Goal: Task Accomplishment & Management: Complete application form

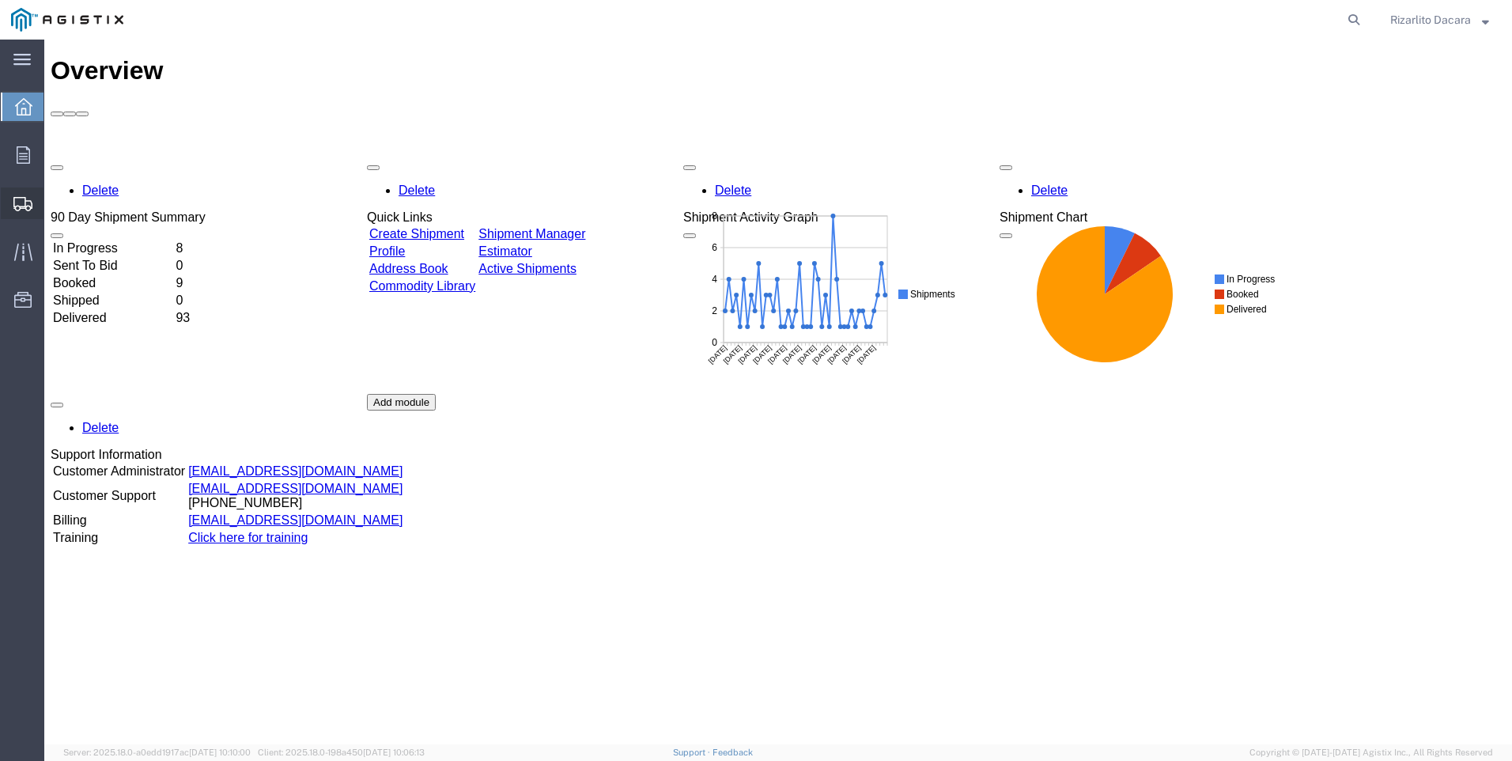
click at [0, 0] on span "Create Shipment" at bounding box center [0, 0] width 0 height 0
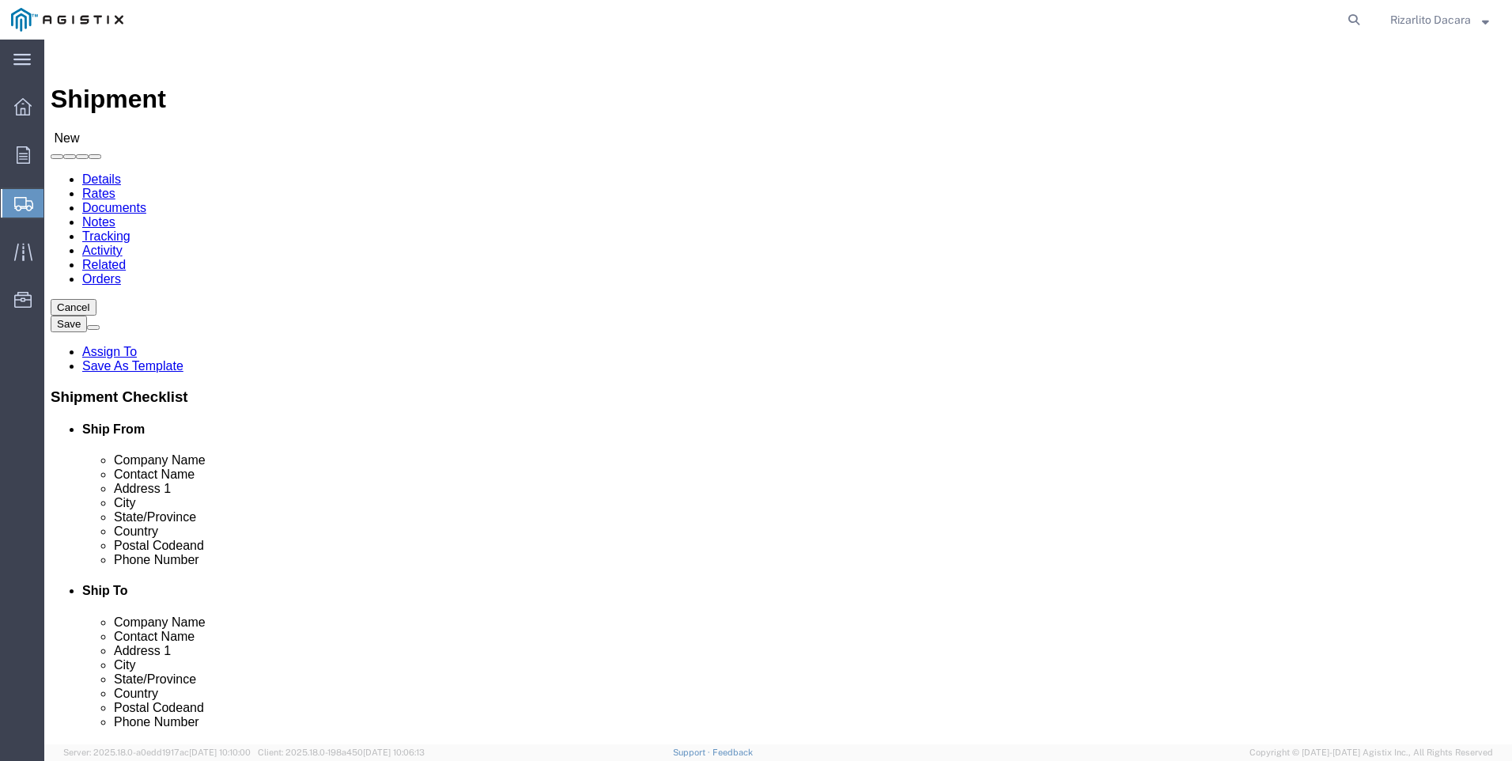
select select
click select "Select MRC Global ([PERSON_NAME] Corp) PG&E"
select select "9596"
click select "Select MRC Global ([PERSON_NAME] Corp) PG&E"
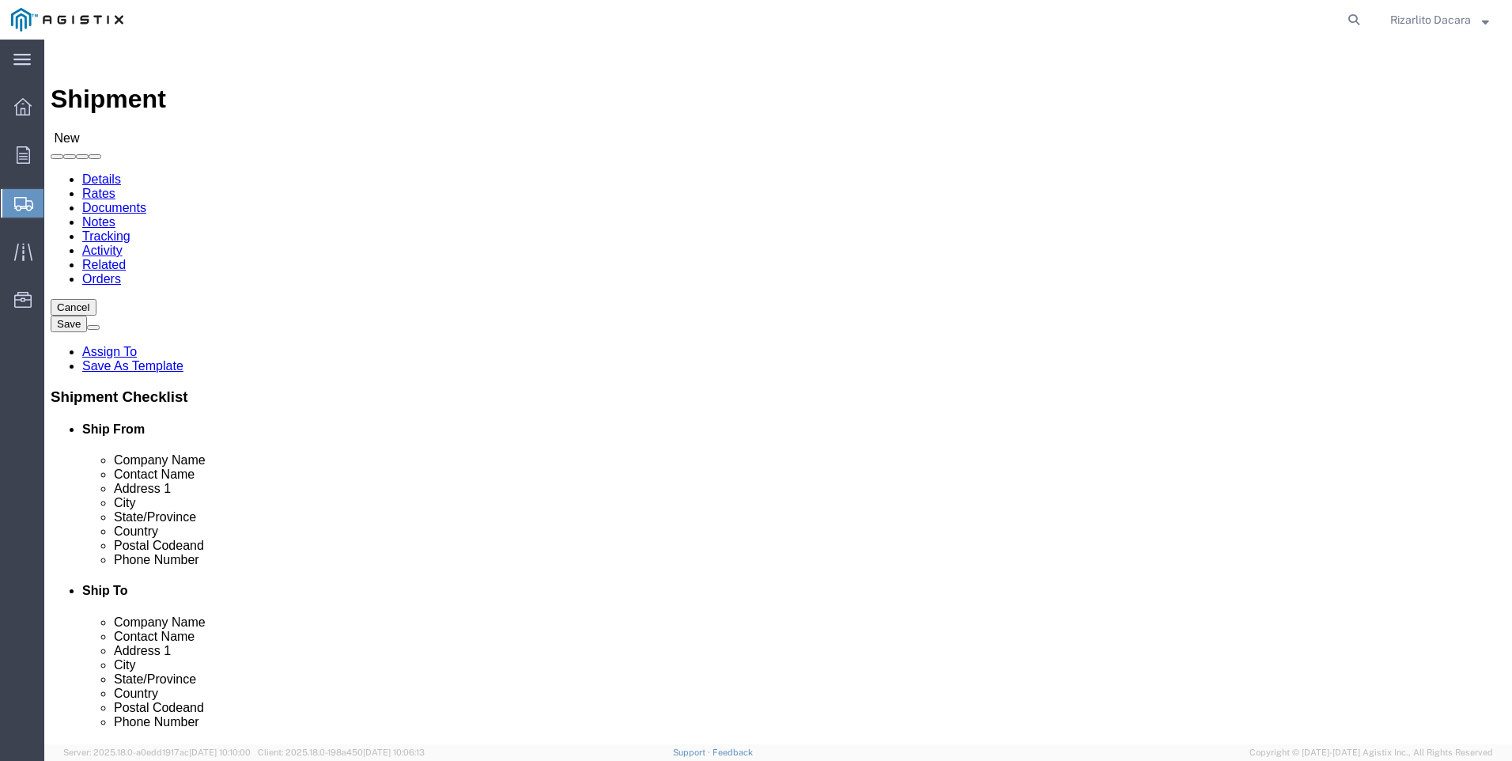
select select
click select "Select MRC Global ([PERSON_NAME] Corp) PG&E"
select select "MYPROFILE"
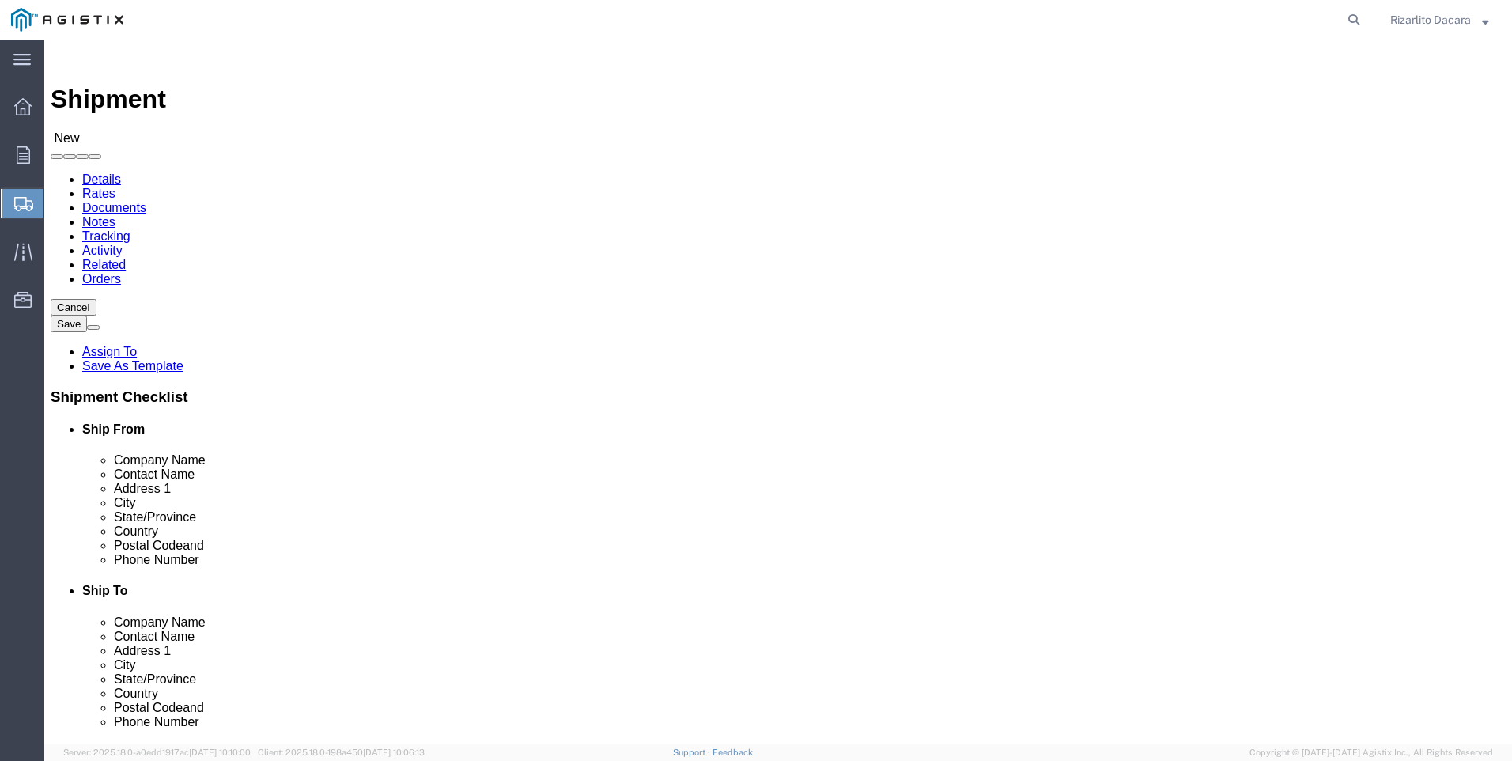
select select "CA"
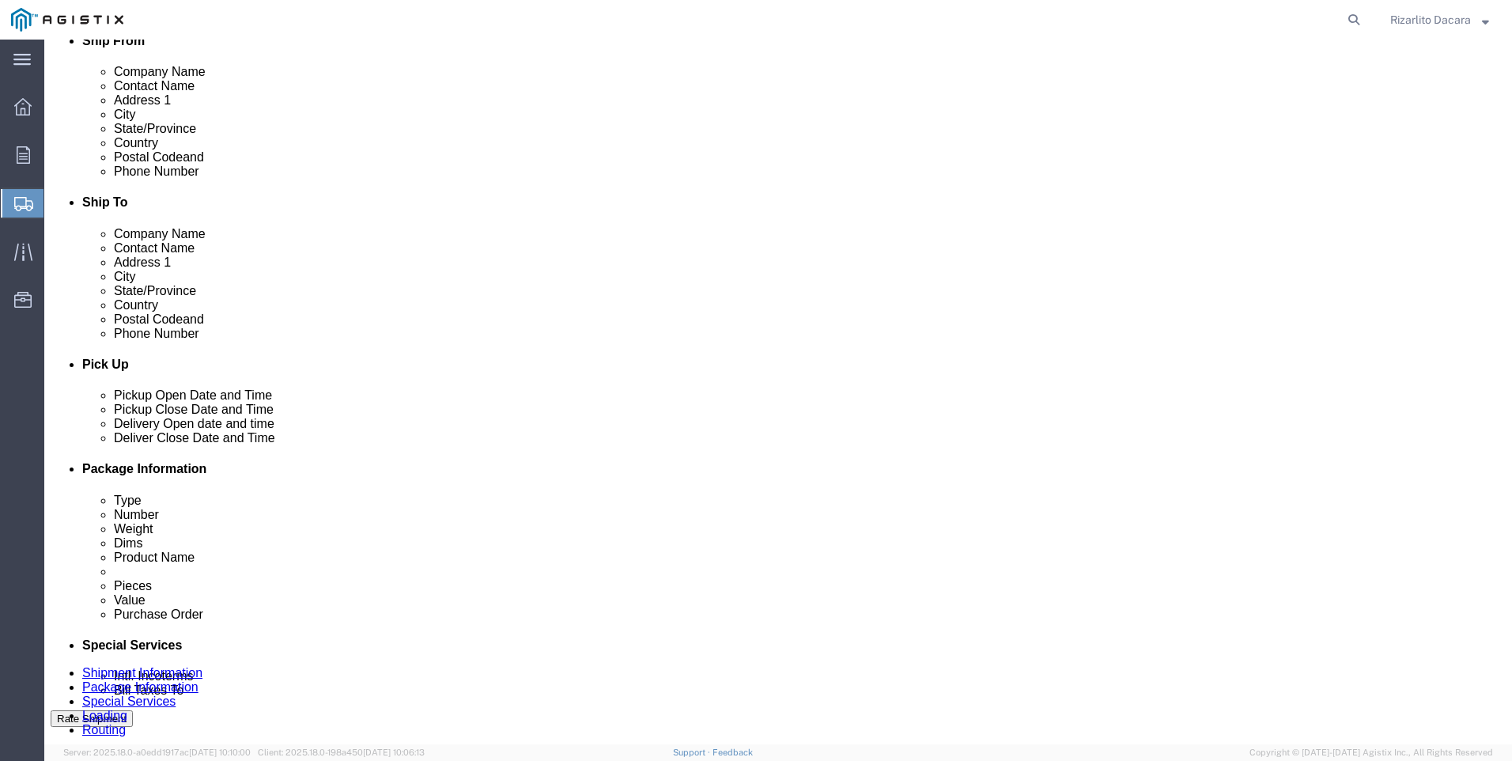
scroll to position [395, 0]
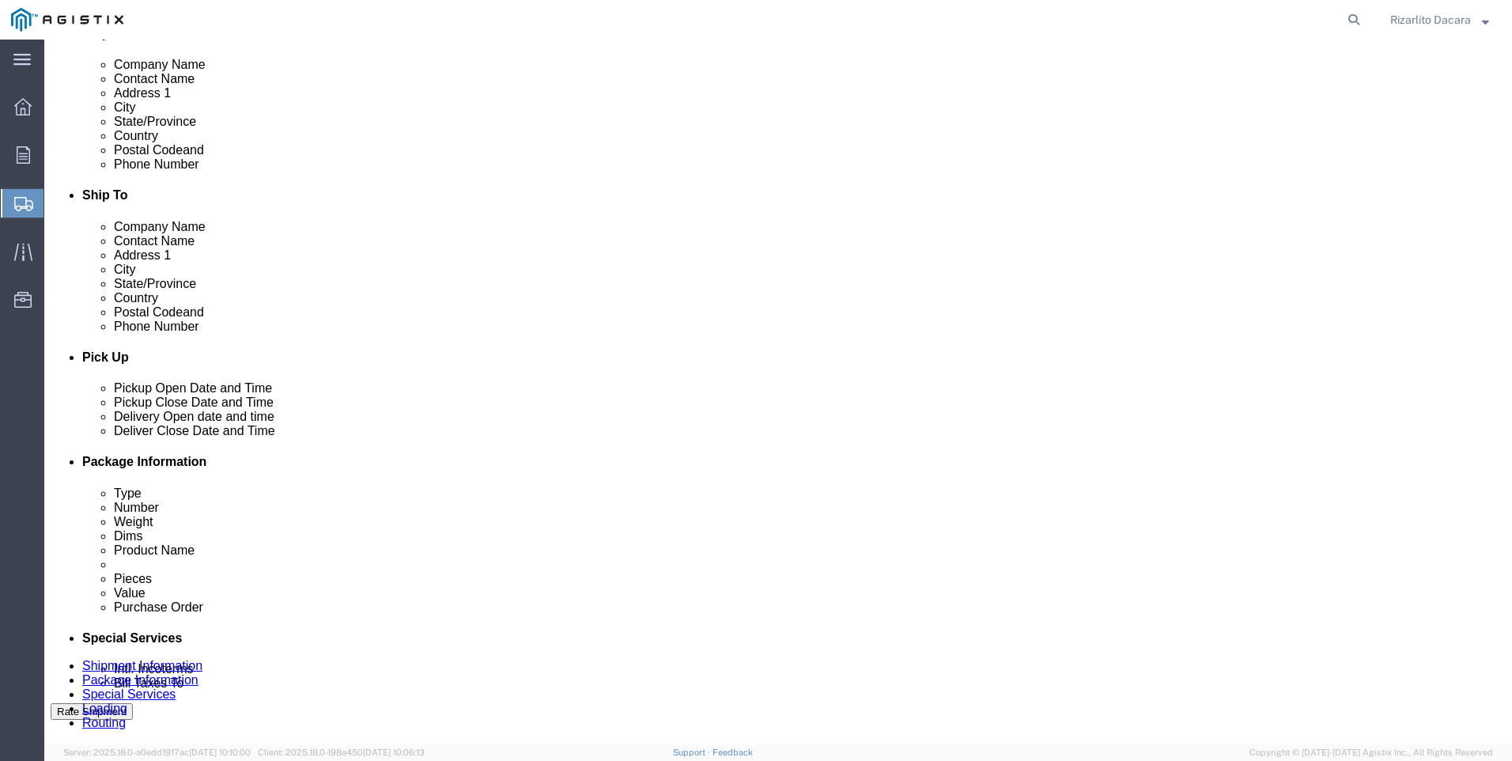
click input "text"
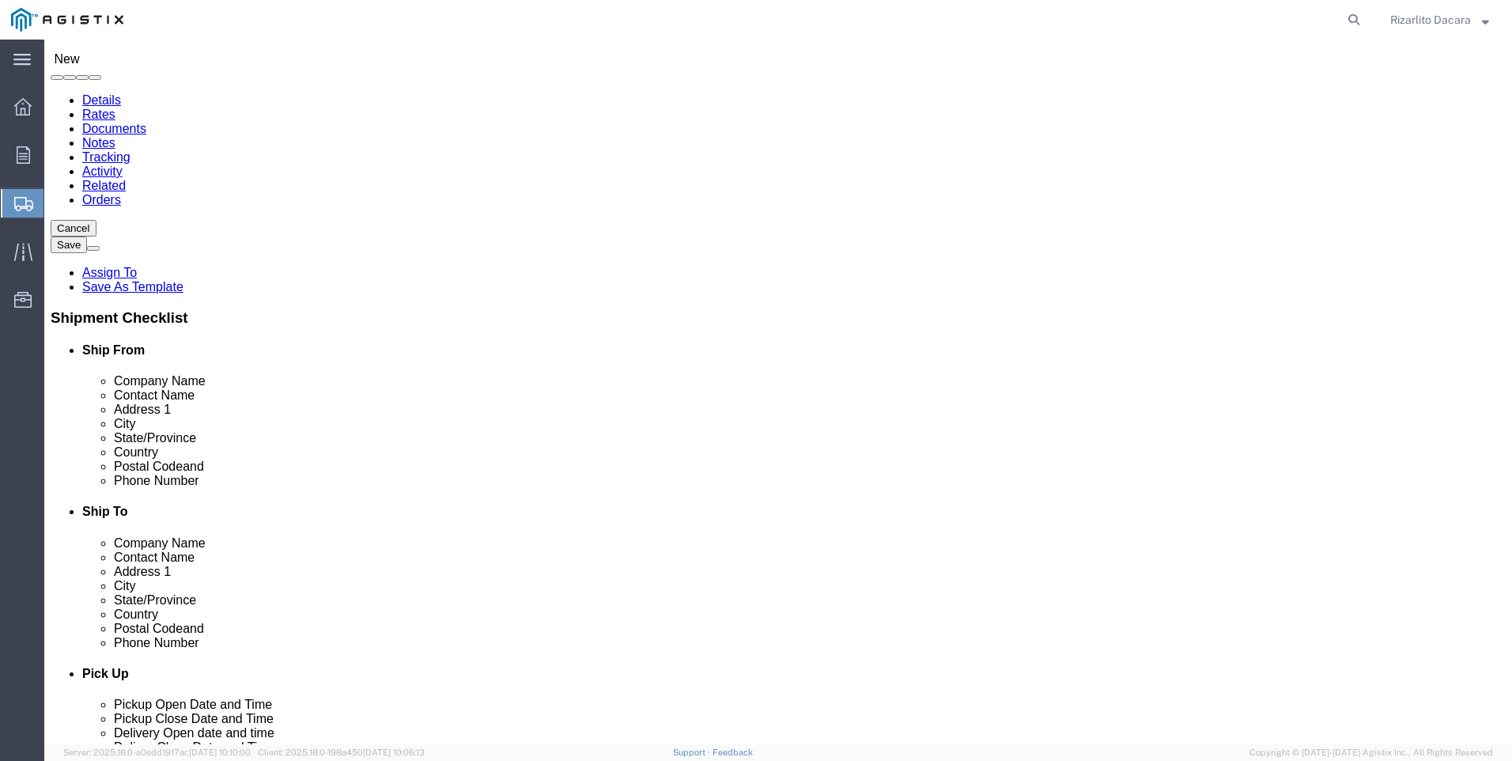
scroll to position [0, 0]
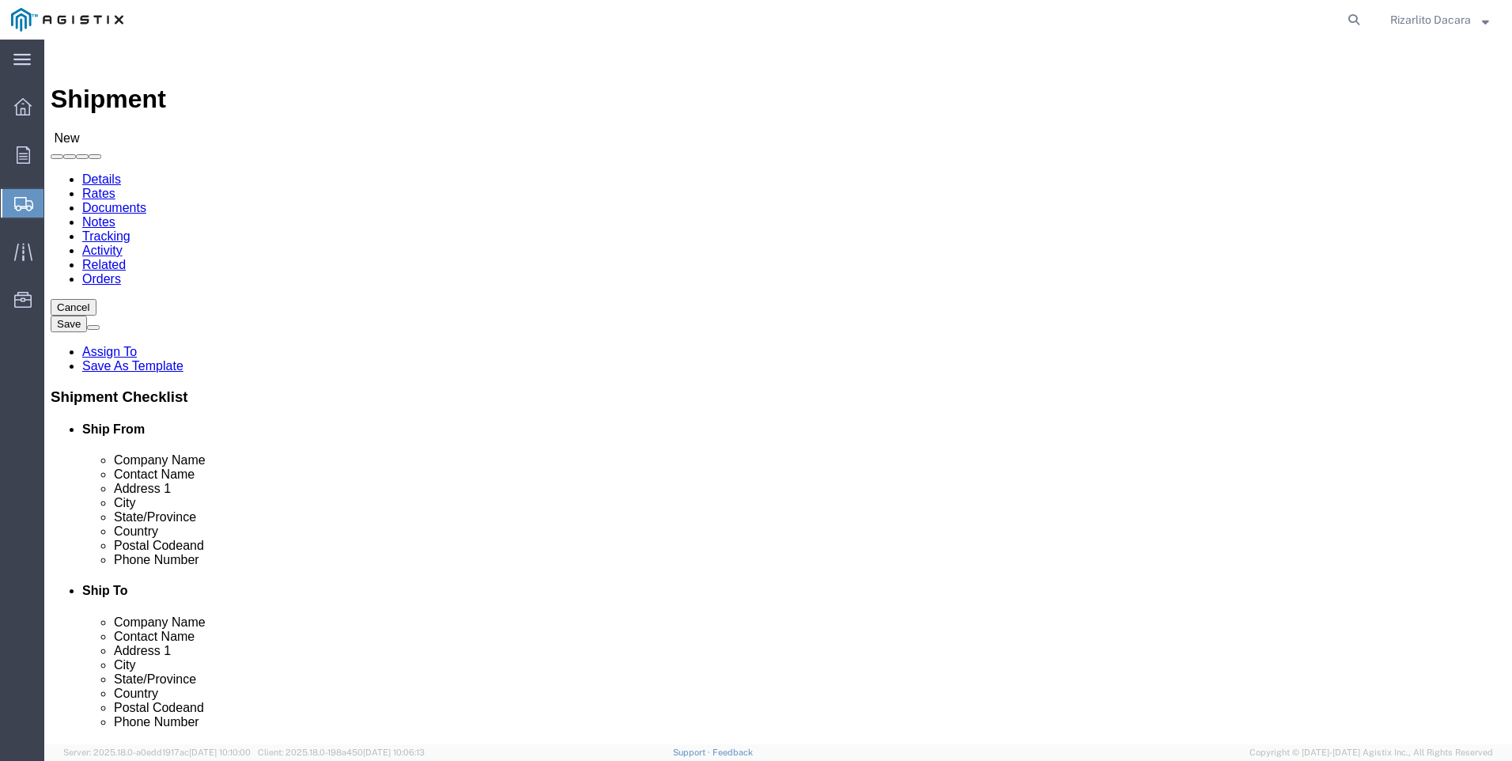
type input "6613916217"
click select "Select All Others [GEOGRAPHIC_DATA] [GEOGRAPHIC_DATA] [GEOGRAPHIC_DATA] [GEOGRA…"
select select "23082"
click select "Select All Others [GEOGRAPHIC_DATA] [GEOGRAPHIC_DATA] [GEOGRAPHIC_DATA] [GEOGRA…"
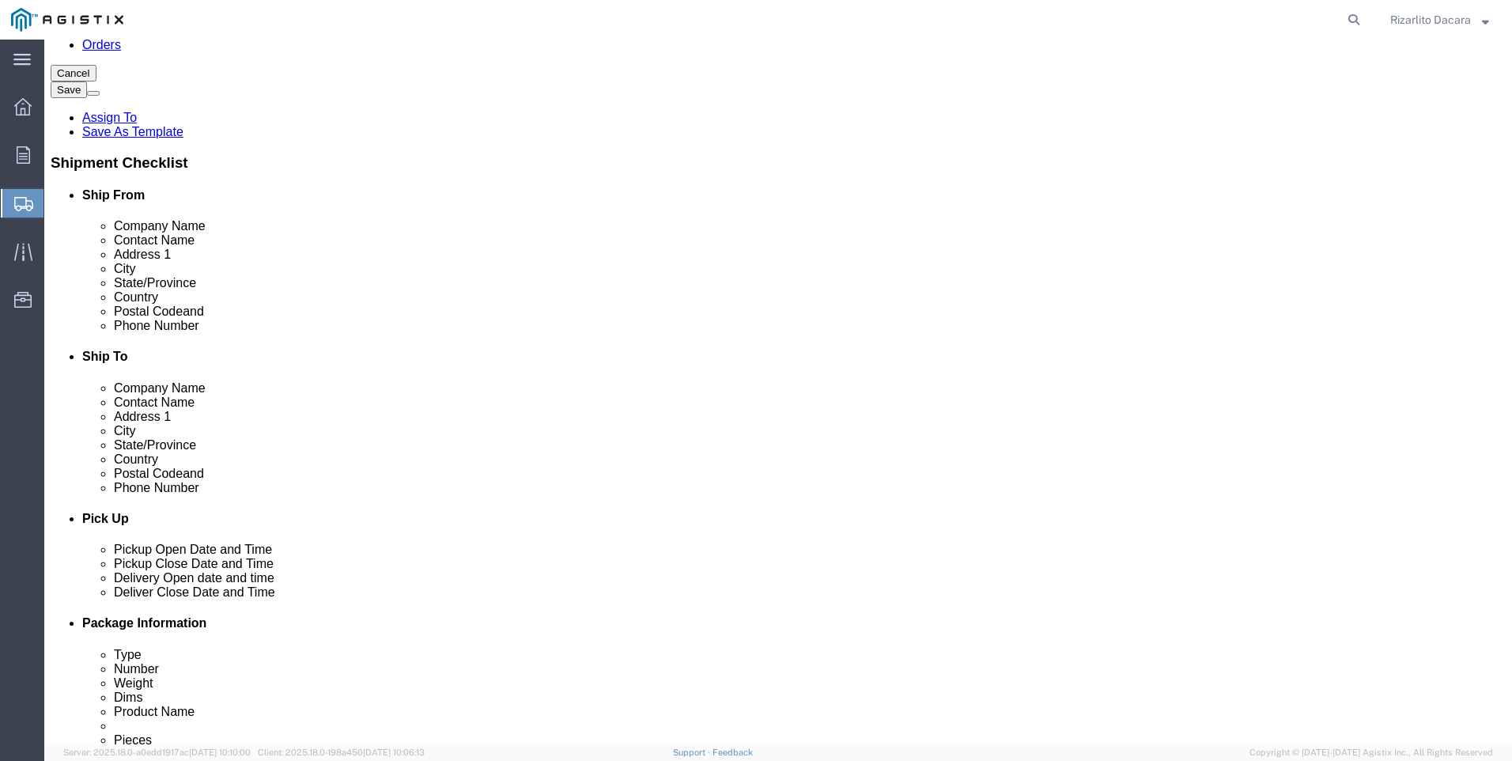
scroll to position [237, 0]
click input "text"
type input "STOC"
click p "- PG&E - (Shipping Receiving) [STREET_ADDRESS][PERSON_NAME]"
select select "CA"
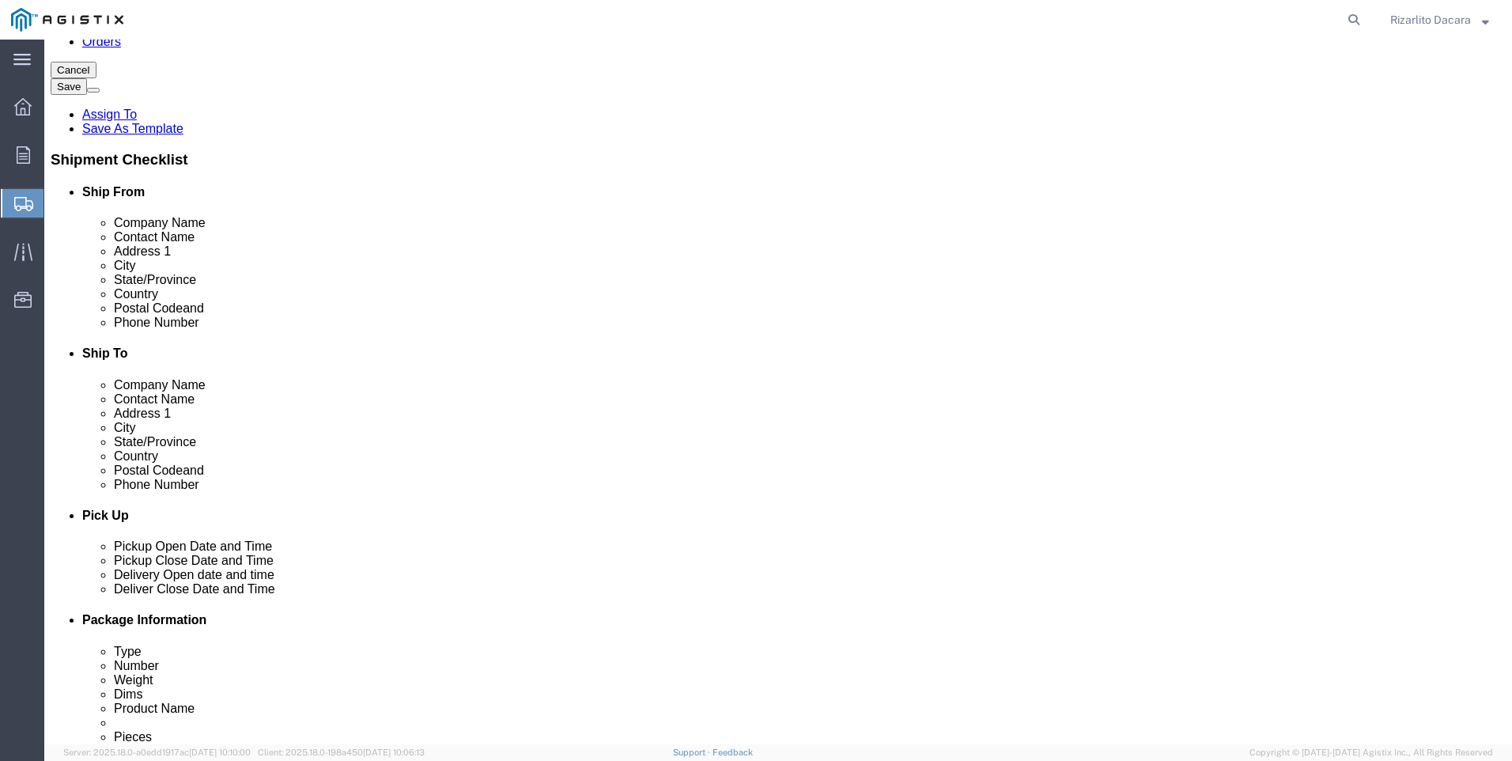
type input "Stockton"
click input "text"
type input "S"
type input "[PERSON_NAME]"
click input "text"
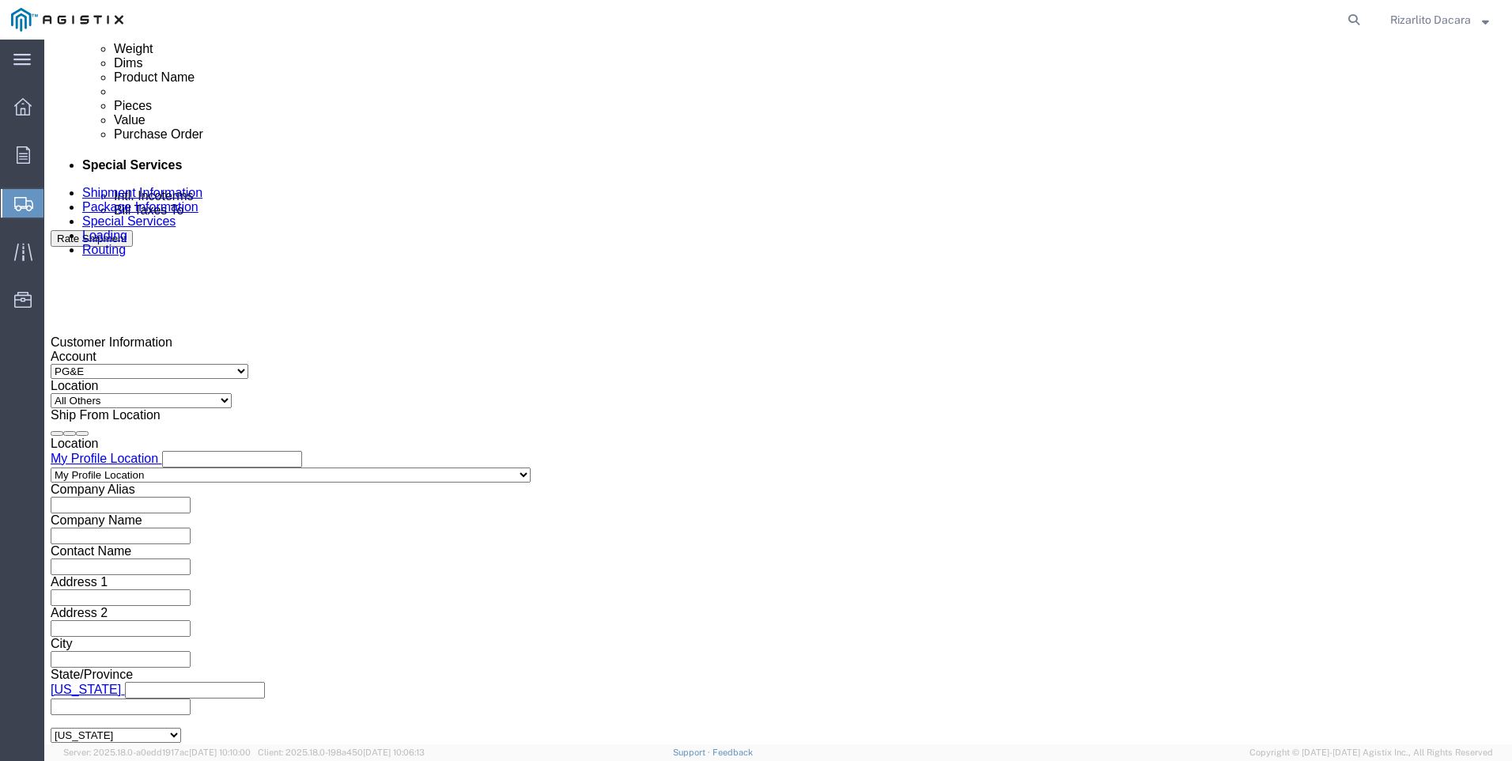
scroll to position [870, 0]
type input "[PHONE_NUMBER]"
click div "[DATE] 3:00 PM"
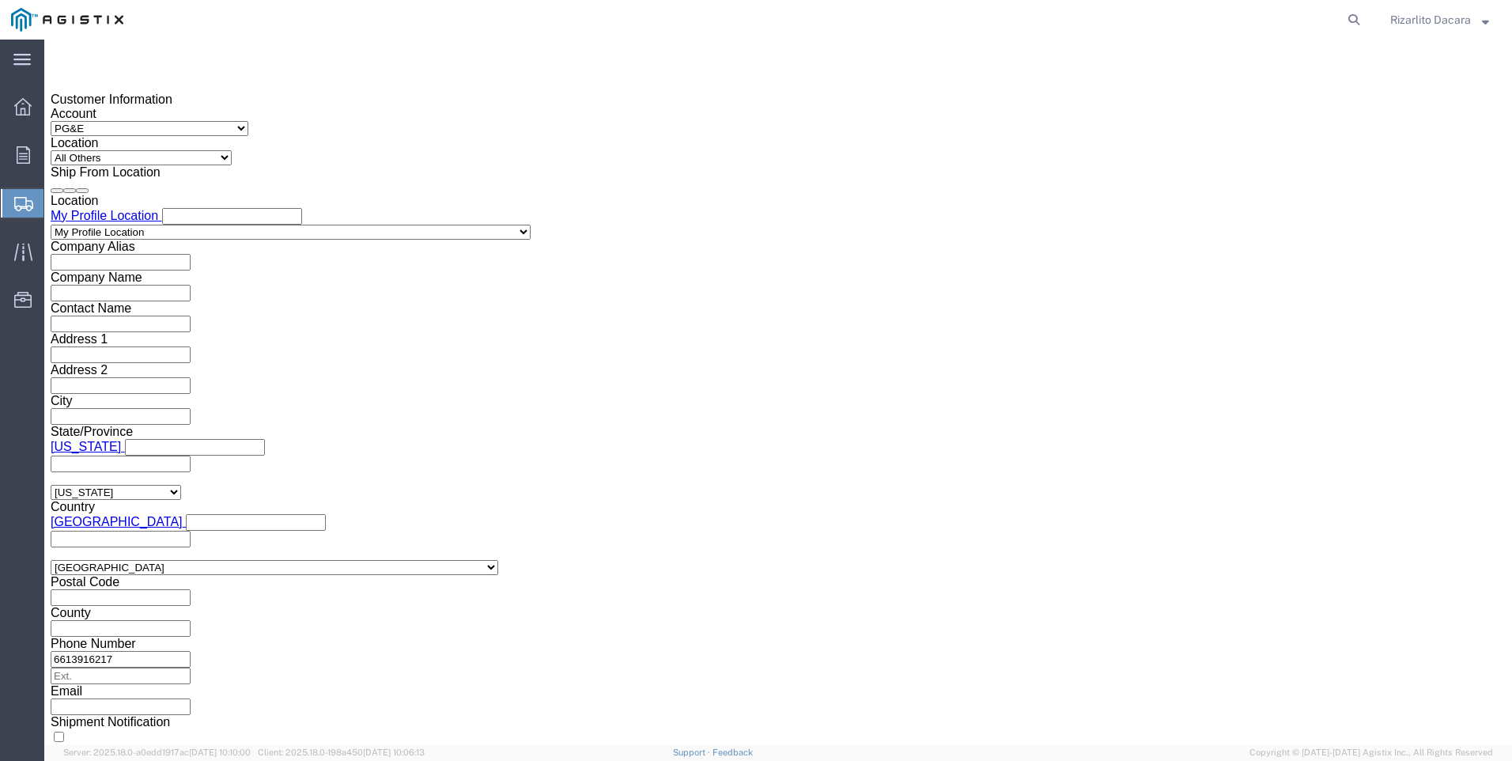
scroll to position [1118, 0]
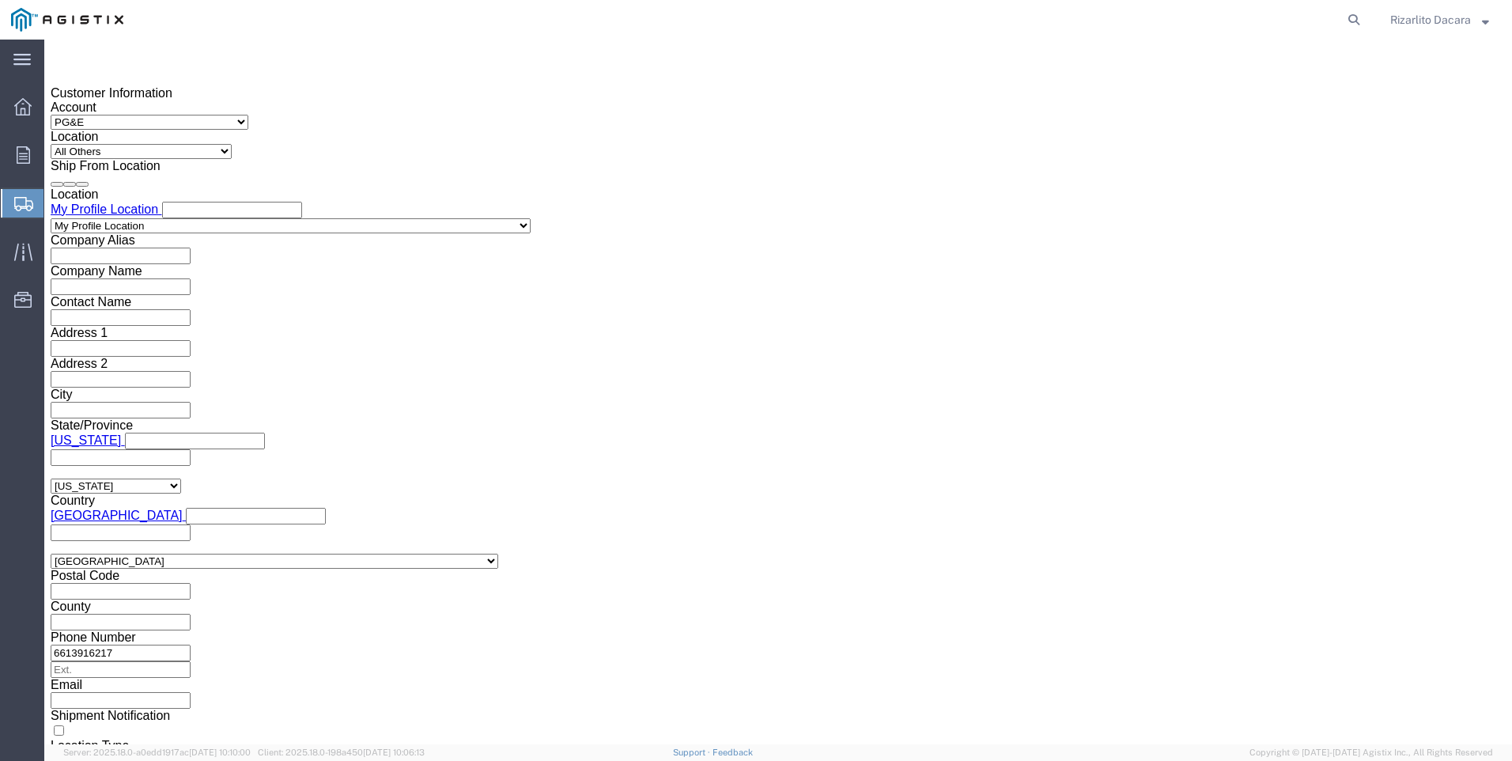
click input "3:00 PM"
type input "7:00 AM"
click button "Apply"
click div "[DATE] 8:00 AM"
type input "10:00 AM"
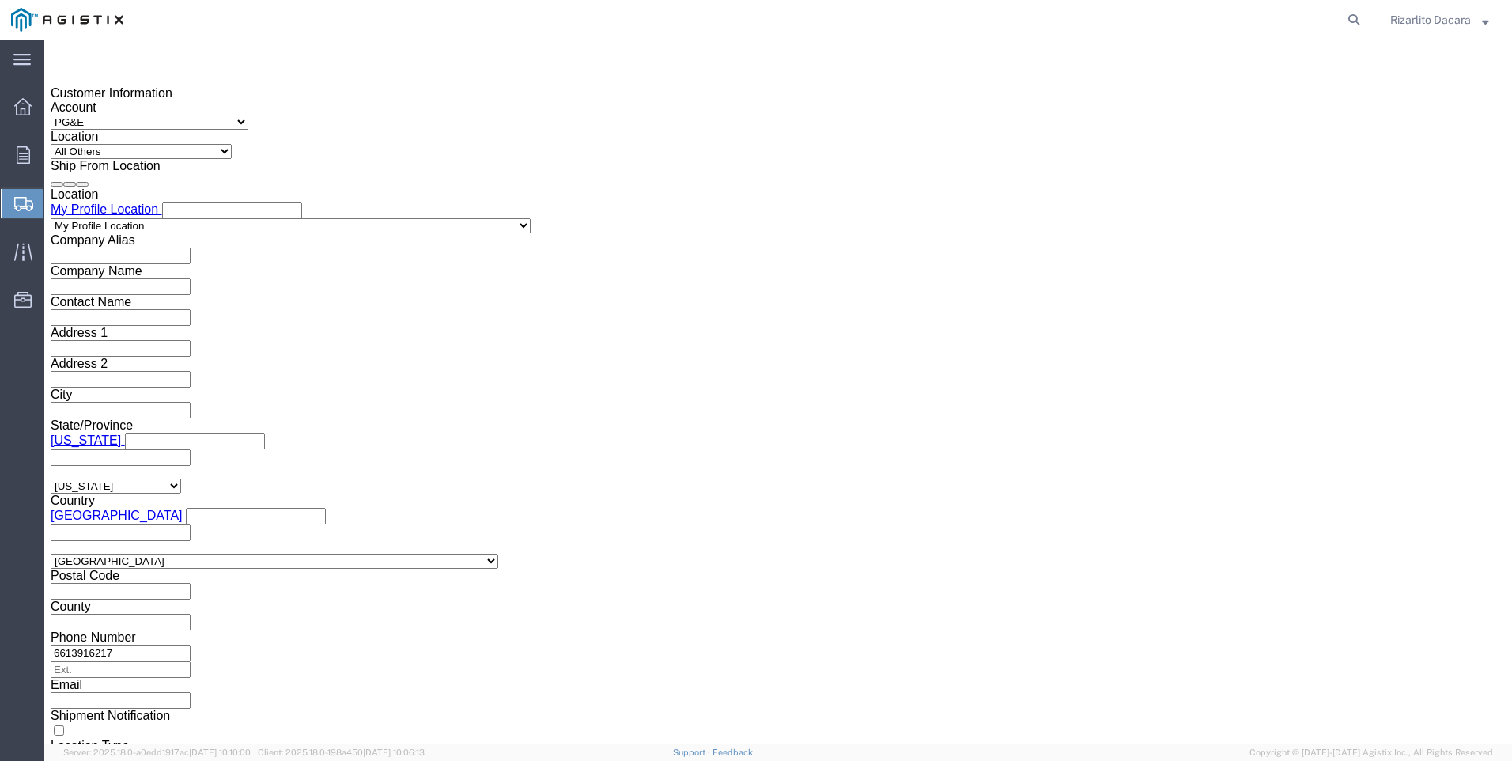
click button "Apply"
click div
click button "Apply"
click div
type input "1:00 PM"
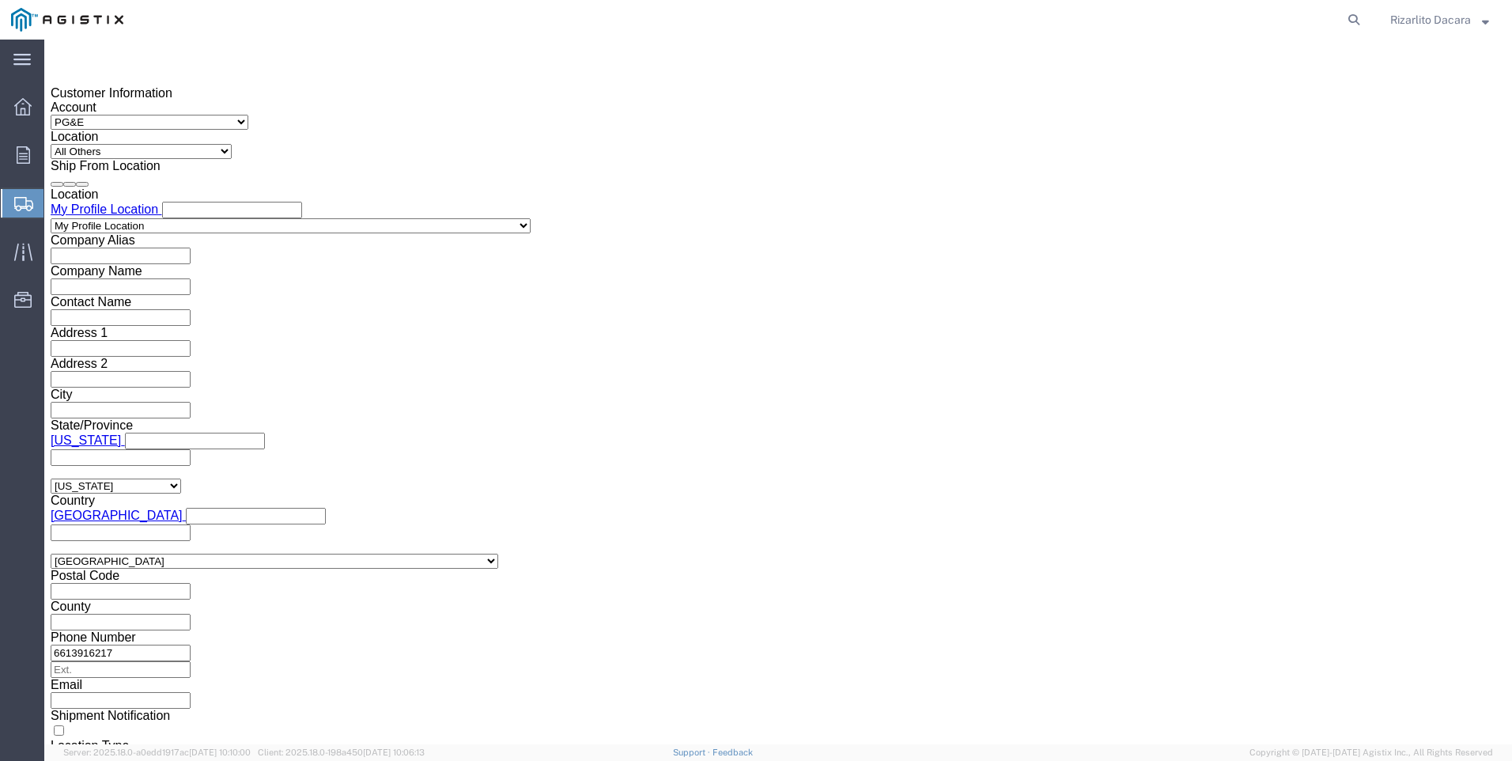
click button "Apply"
click input "text"
type input "3501416559"
click select "Select Account Type Activity ID Airline Appointment Number ASN Batch Request # …"
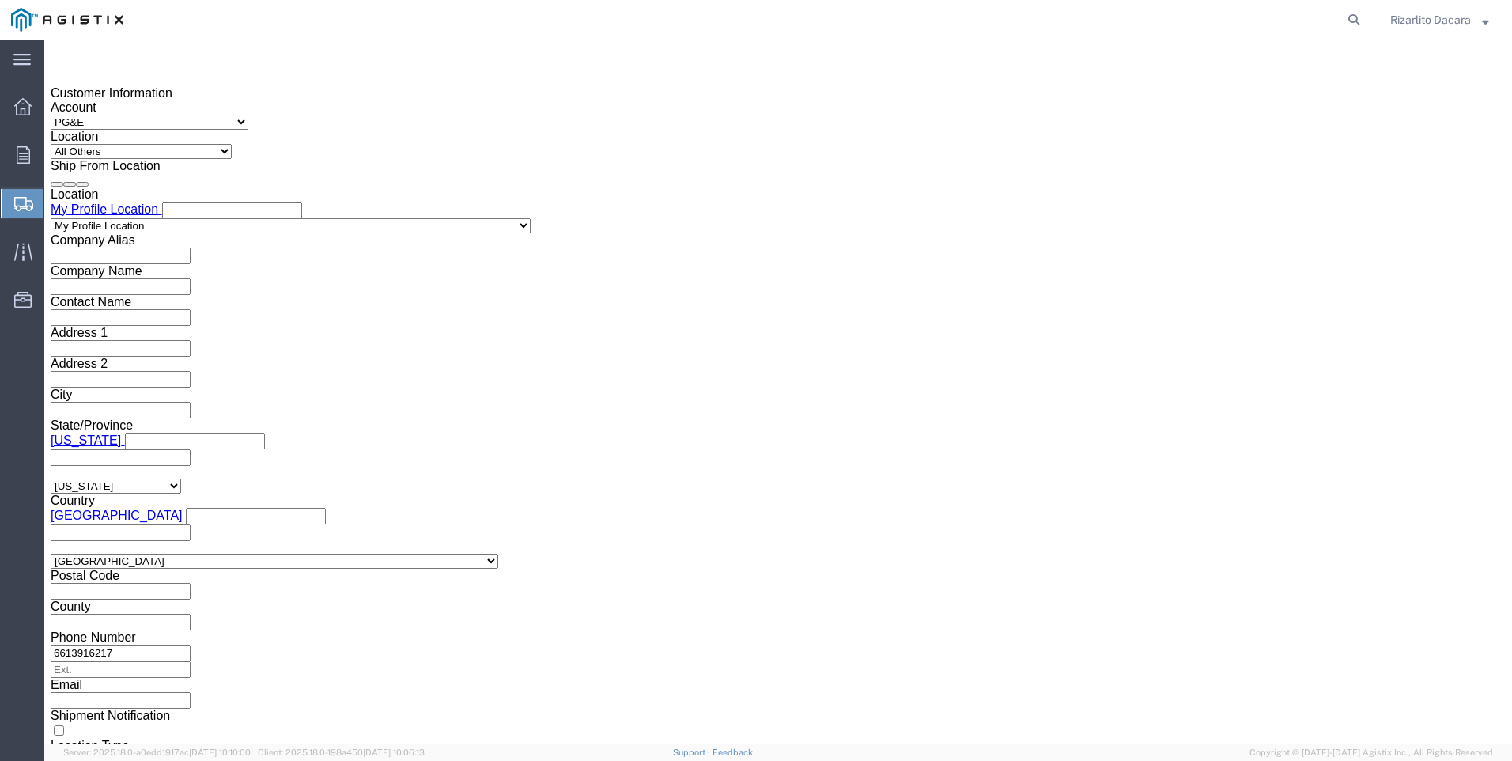
select select "SALEORDR"
click select "Select Account Type Activity ID Airline Appointment Number ASN Batch Request # …"
click input "text"
type input "100000048708"
click button "Continue"
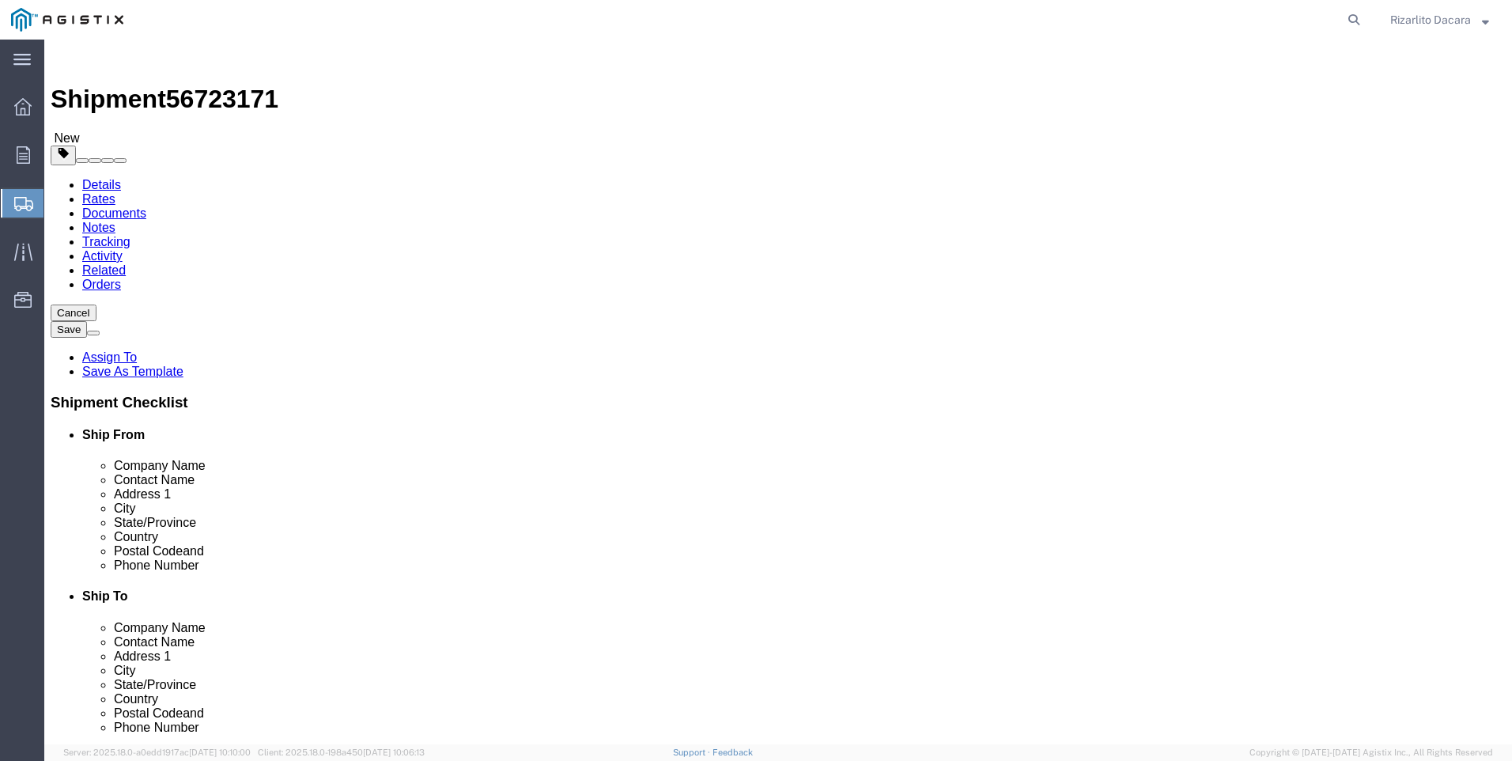
click select "Select Bulk Bundle(s) Cardboard Box(es) Carton(s) Crate(s) Drum(s) (Fiberboard)…"
select select "PSNS"
click select "Select Bulk Bundle(s) Cardboard Box(es) Carton(s) Crate(s) Drum(s) (Fiberboard)…"
click input "text"
type input "48"
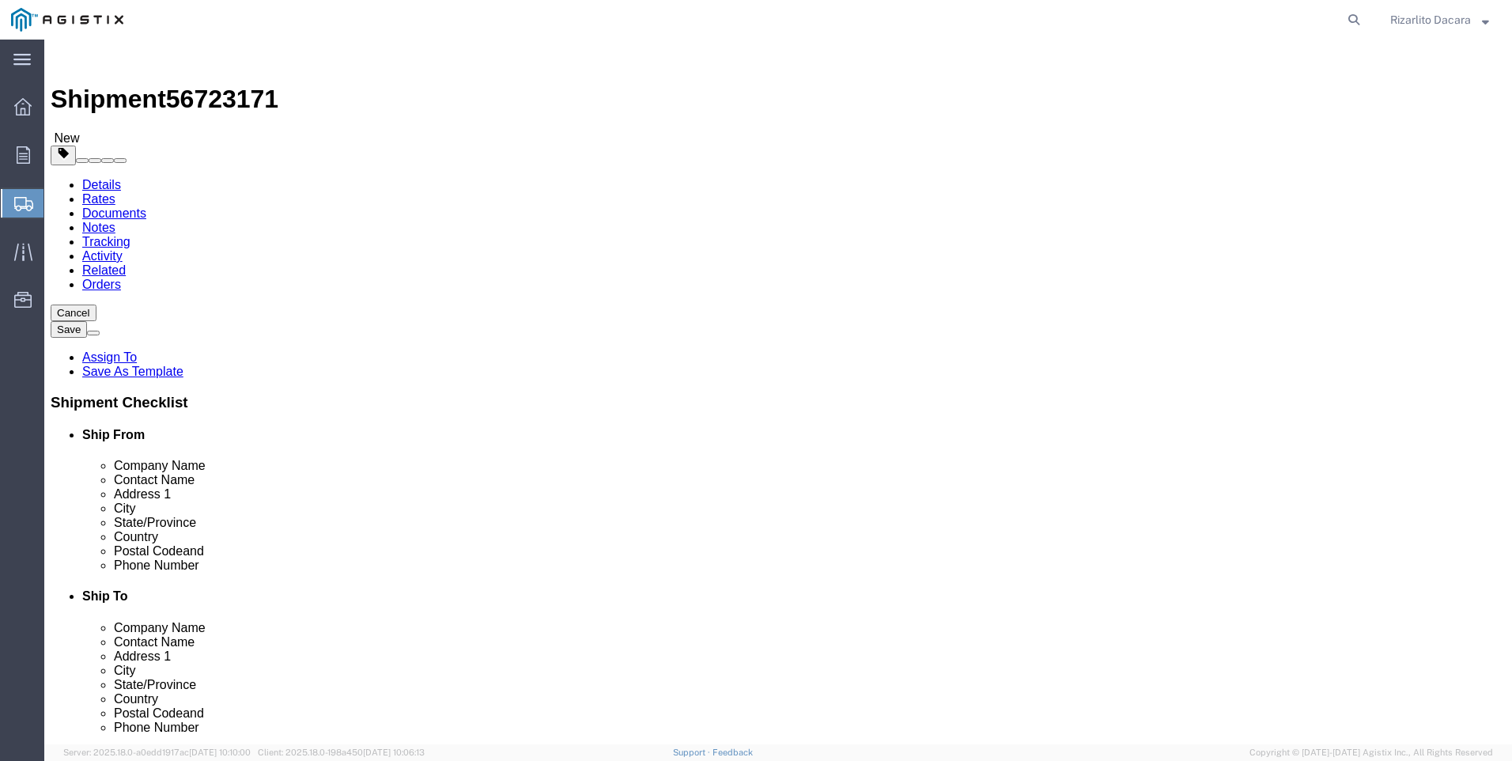
type input "40"
type input "16"
click input "0.00"
type input "0"
type input "1388"
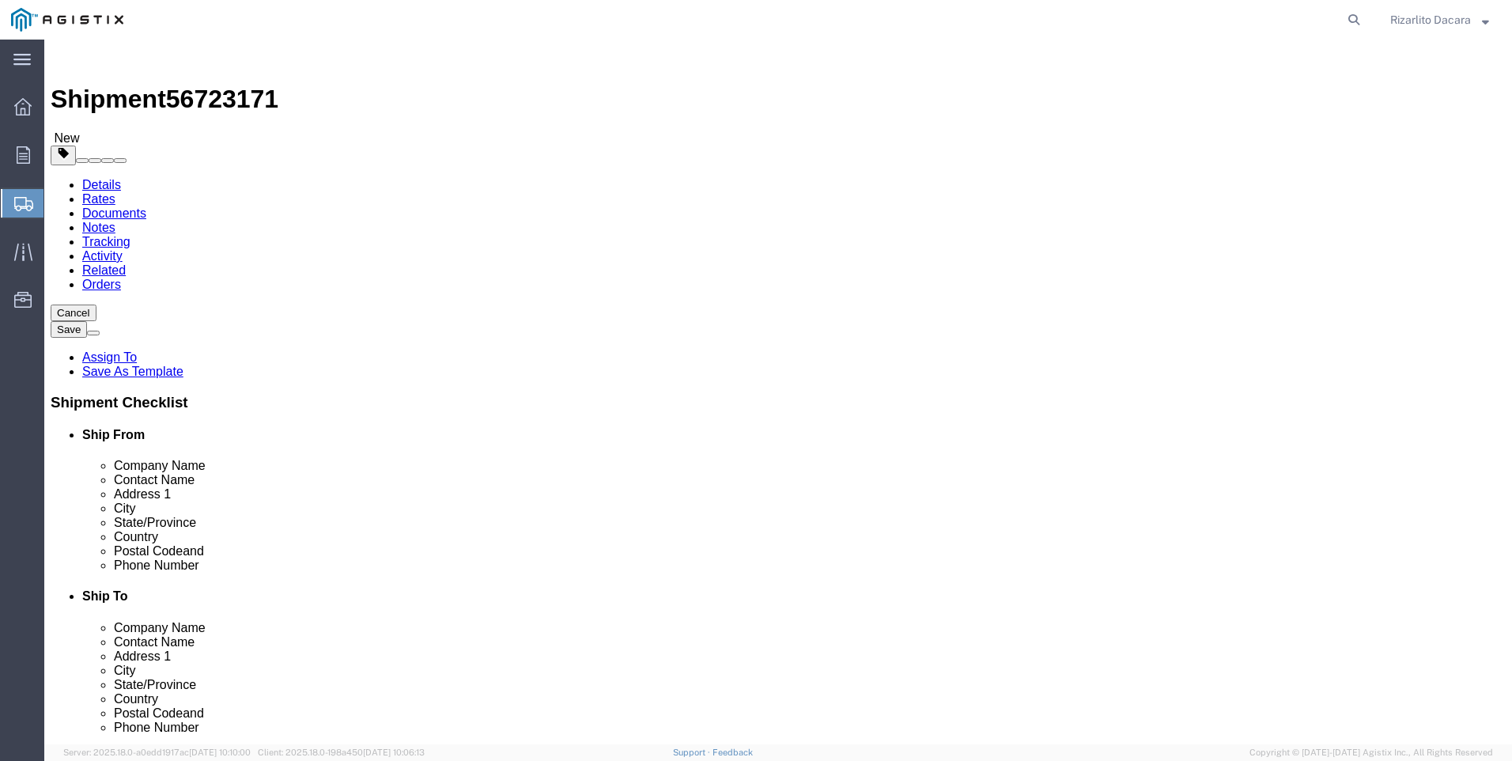
click span
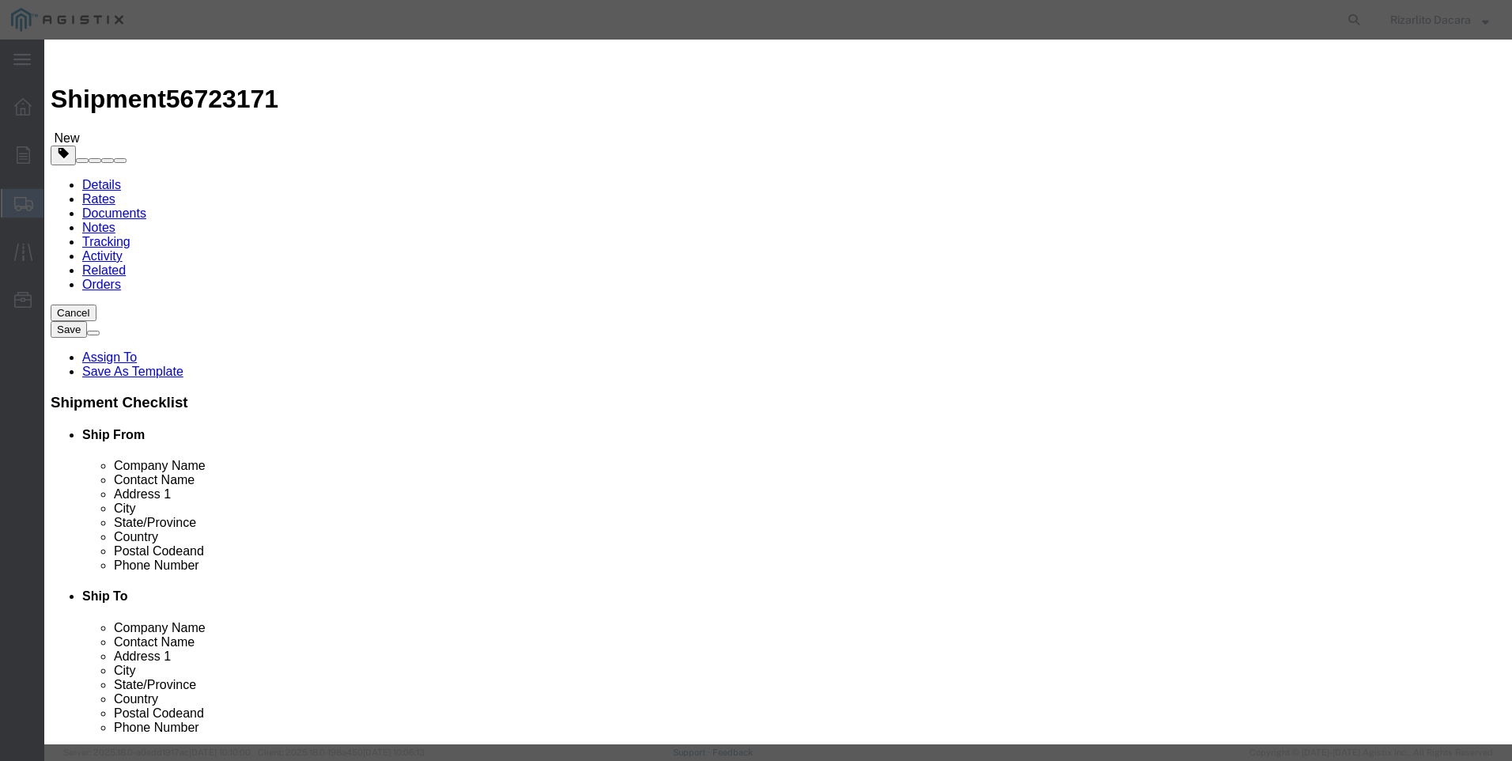
click input "text"
type input "STUD BOLTS"
click input "0"
type input "330"
click input "text"
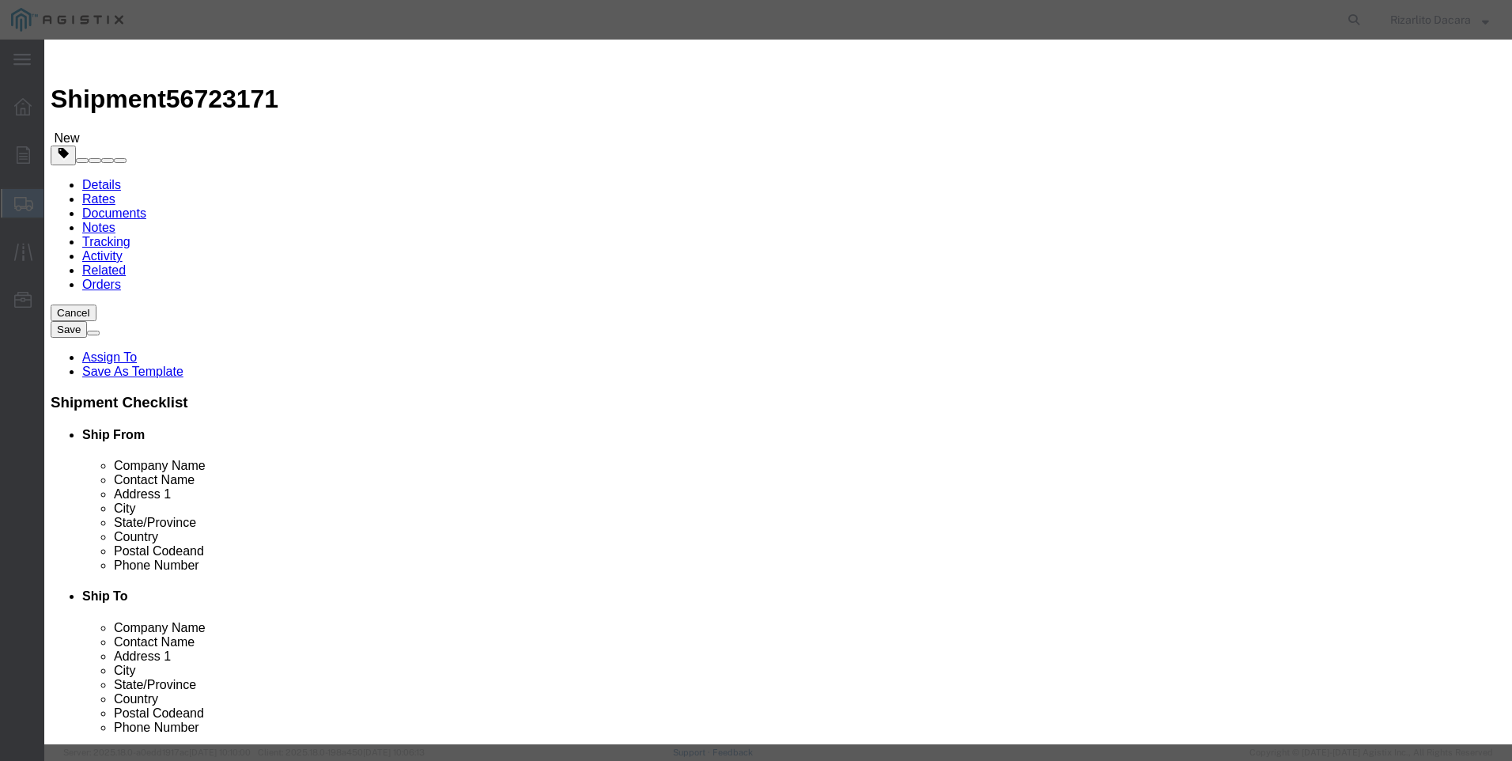
type input "5600"
click select "Select 50 55 60 65 70 85 92.5 100 125 175 250 300 400"
select select "60"
click select "Select 50 55 60 65 70 85 92.5 100 125 175 250 300 400"
click button "Save & Close"
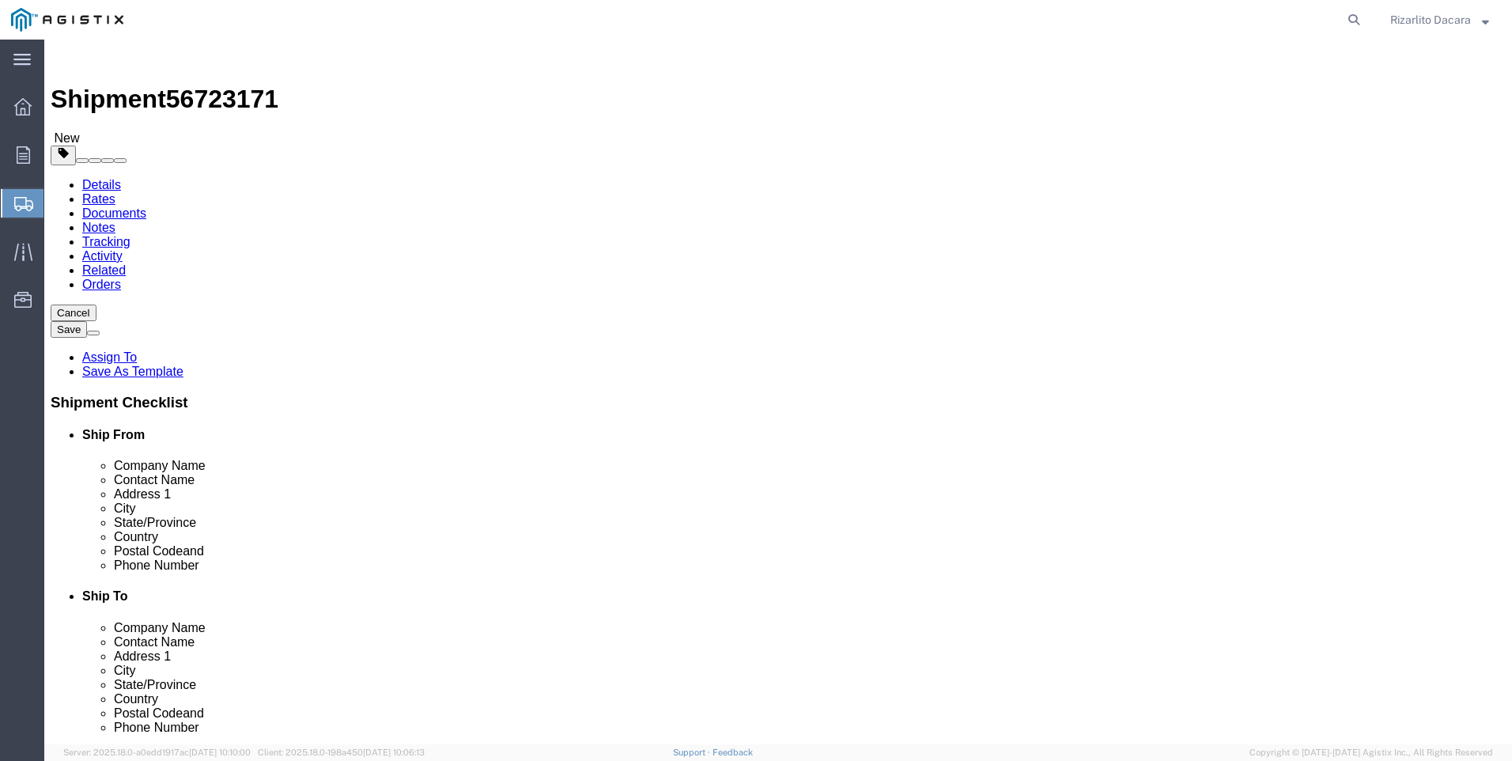
click button "Rate Shipment"
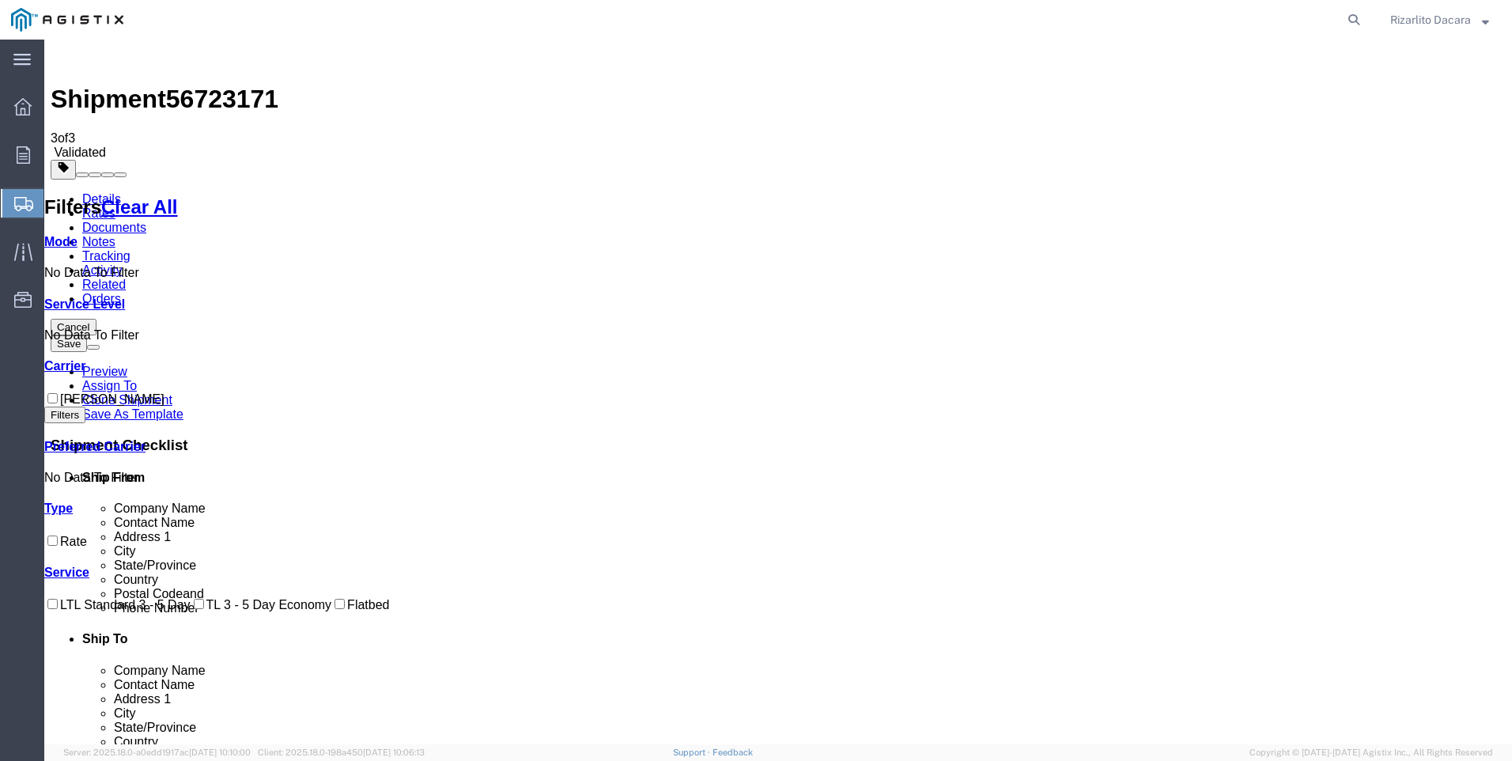
checkbox input "true"
